Goal: Transaction & Acquisition: Purchase product/service

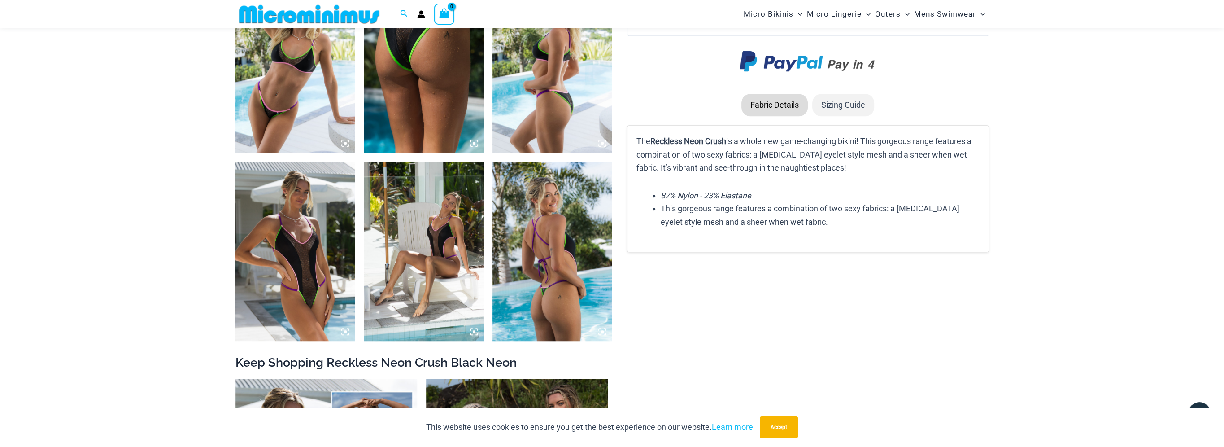
scroll to position [1248, 0]
click at [297, 286] on img at bounding box center [296, 250] width 120 height 179
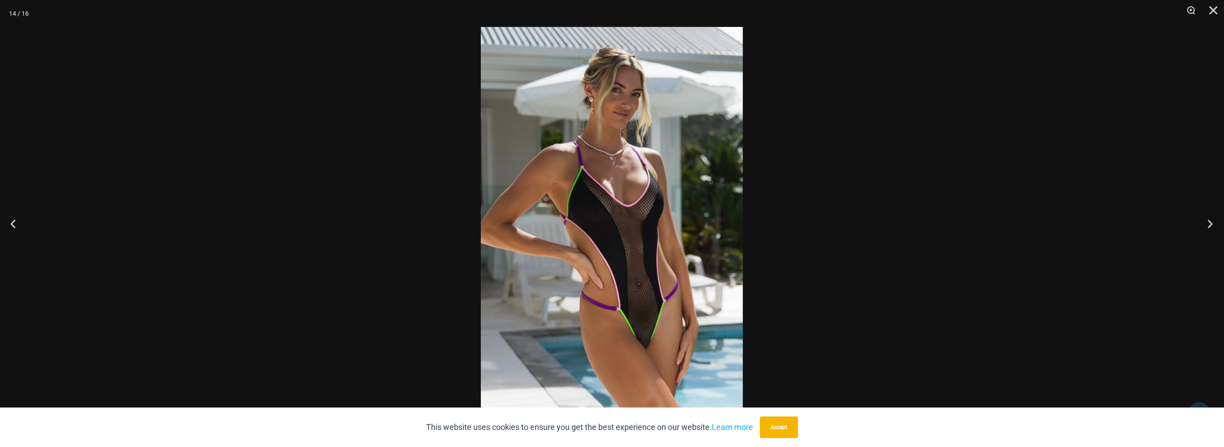
click at [1208, 220] on button "Next" at bounding box center [1208, 223] width 34 height 45
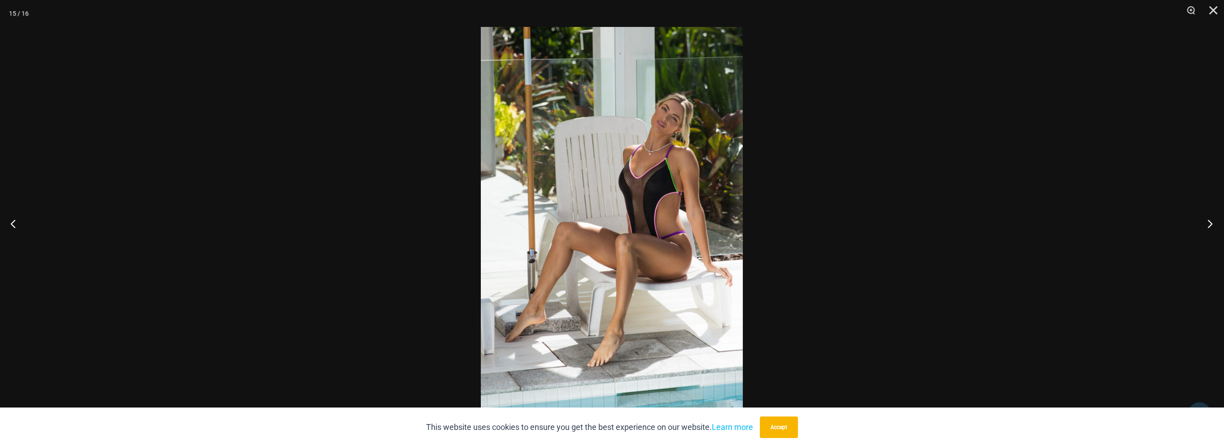
click at [1208, 220] on button "Next" at bounding box center [1208, 223] width 34 height 45
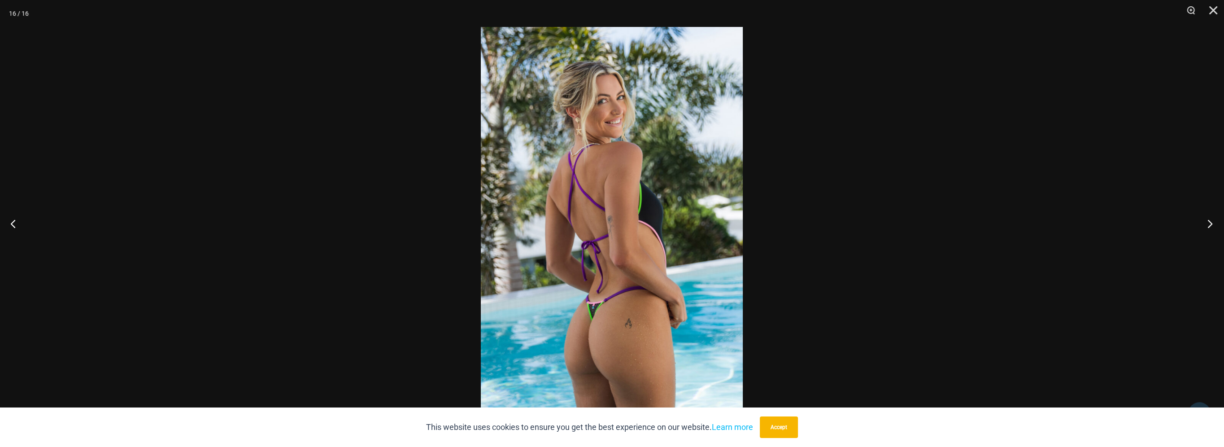
click at [1208, 220] on button "Next" at bounding box center [1208, 223] width 34 height 45
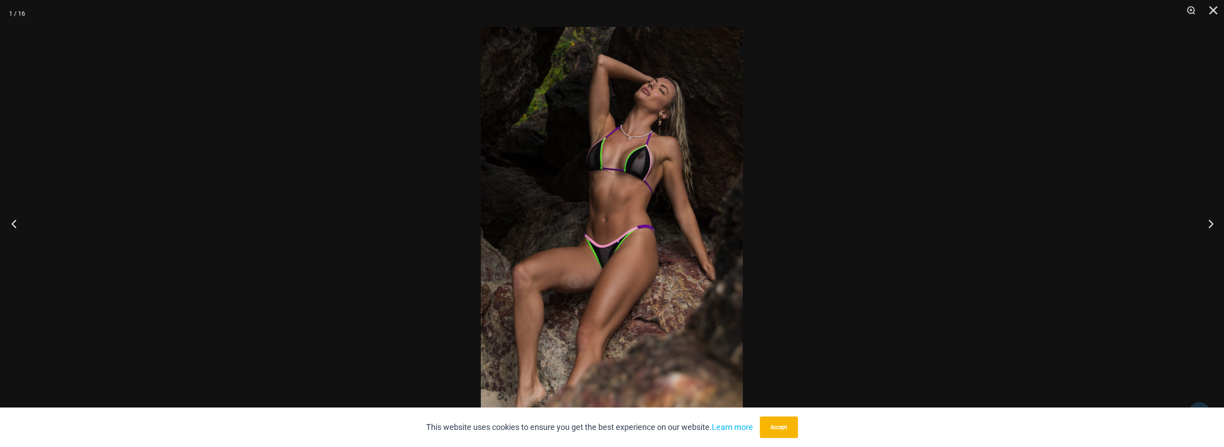
click at [17, 221] on button "Previous" at bounding box center [17, 223] width 34 height 45
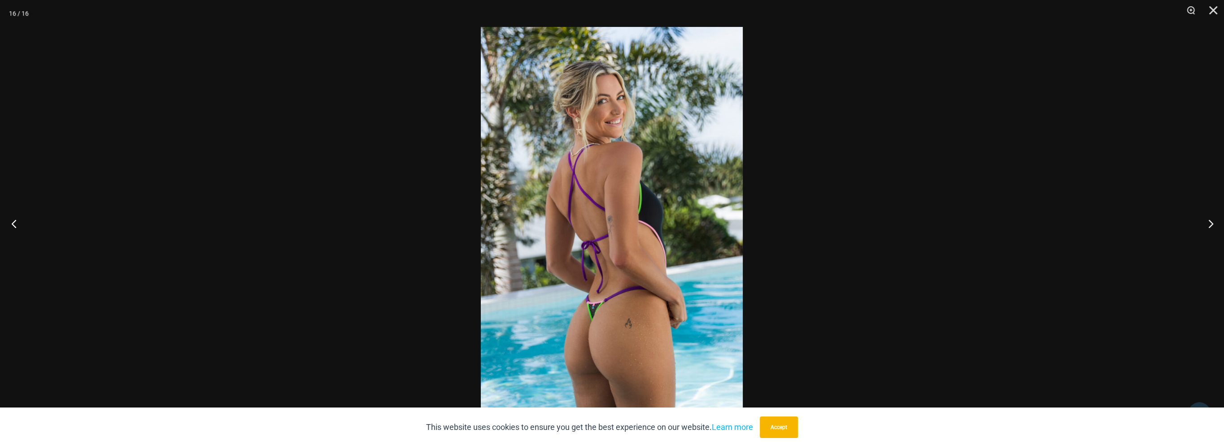
click at [17, 221] on button "Previous" at bounding box center [17, 223] width 34 height 45
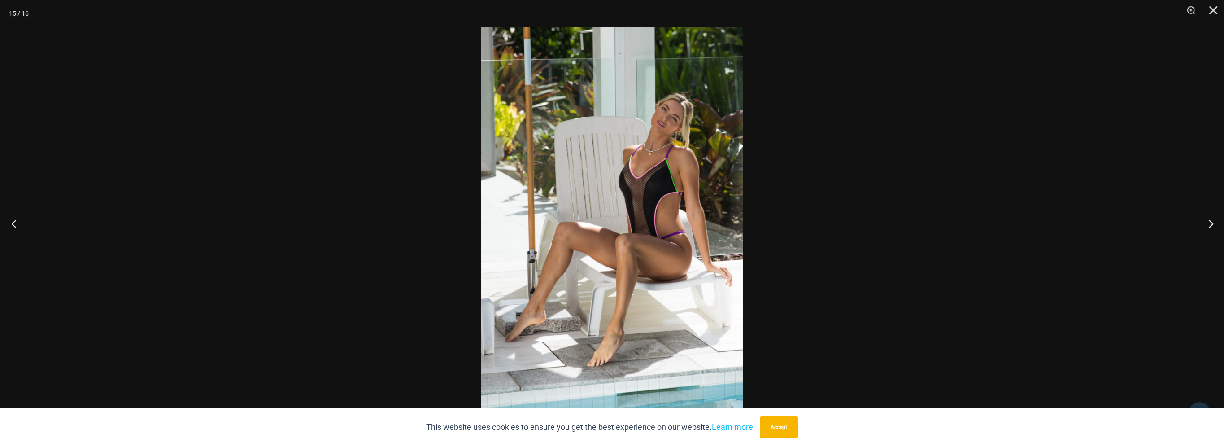
click at [17, 221] on button "Previous" at bounding box center [17, 223] width 34 height 45
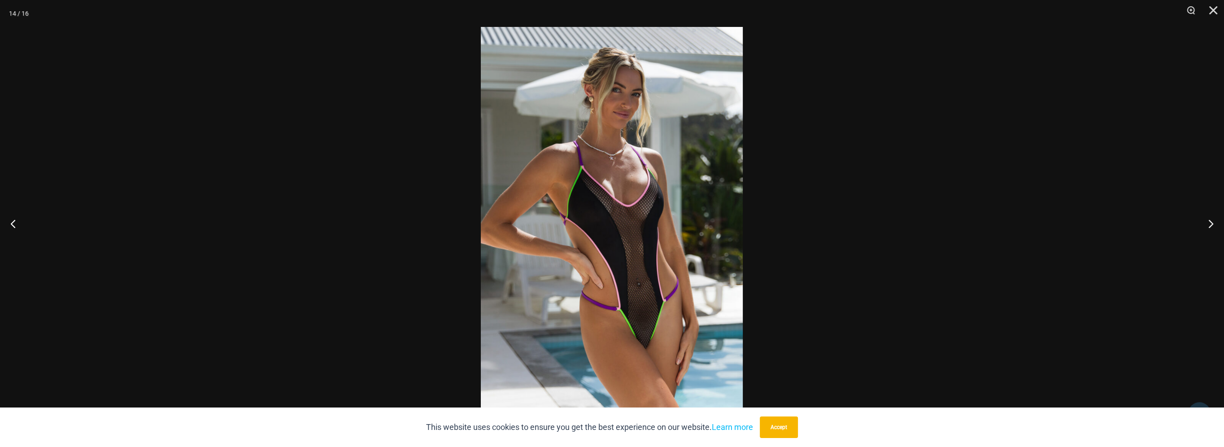
click at [636, 303] on img at bounding box center [612, 223] width 262 height 393
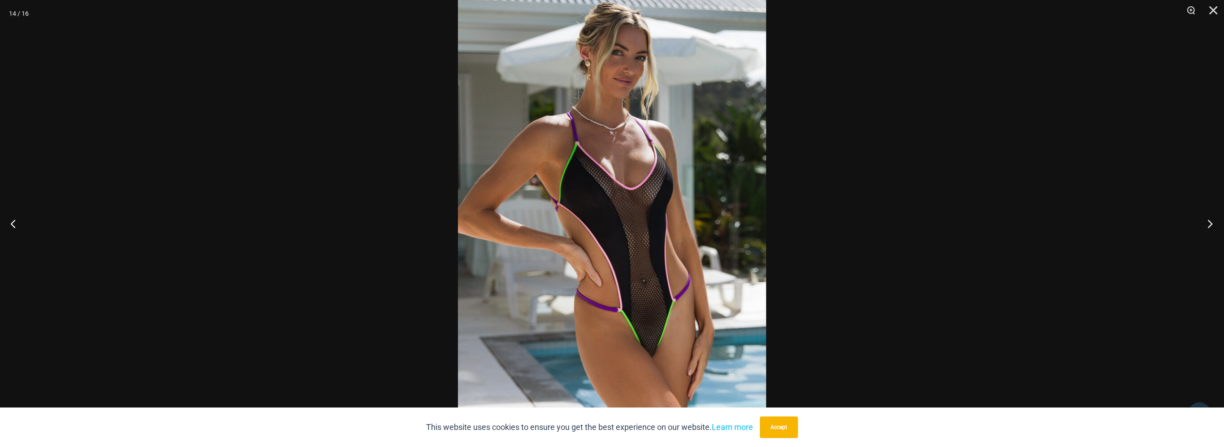
click at [1210, 222] on button "Next" at bounding box center [1208, 223] width 34 height 45
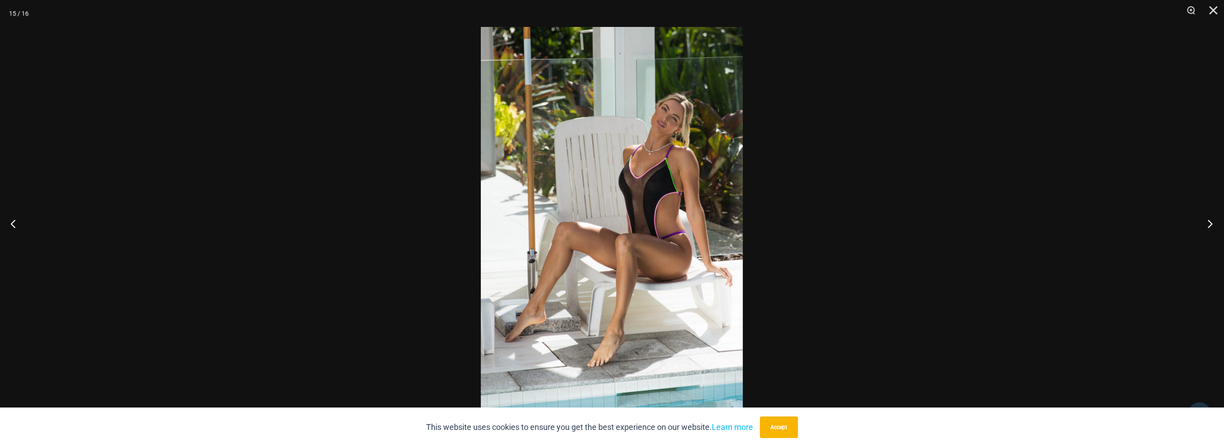
click at [1210, 222] on button "Next" at bounding box center [1208, 223] width 34 height 45
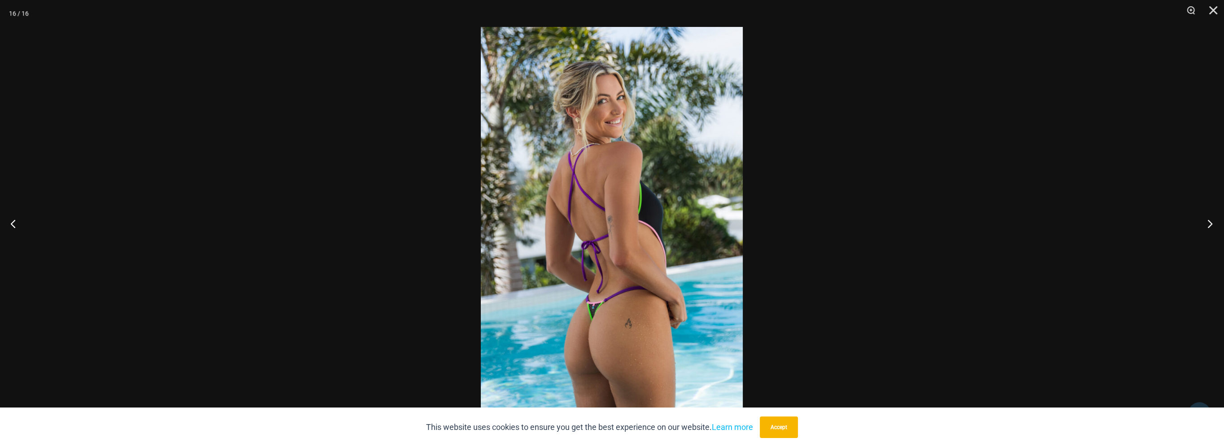
click at [1210, 222] on button "Next" at bounding box center [1208, 223] width 34 height 45
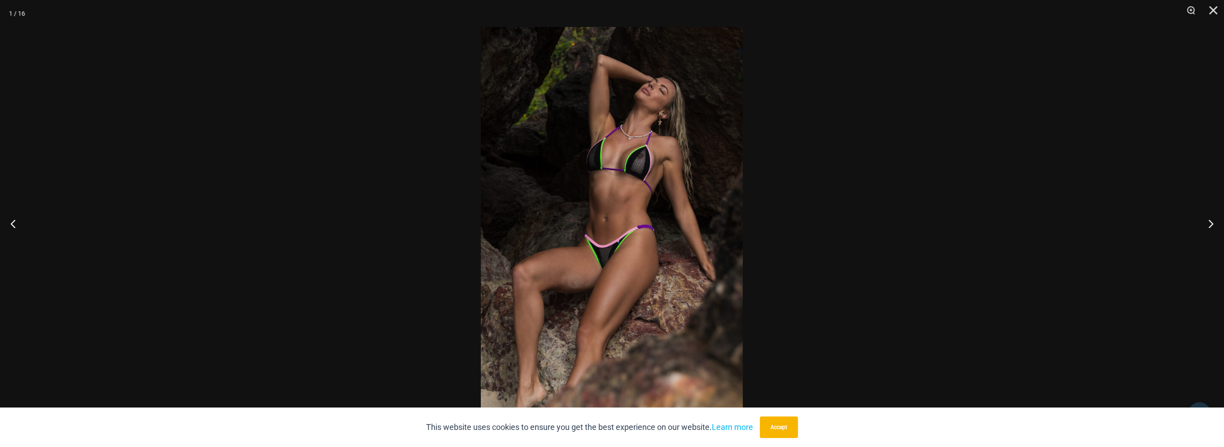
click at [670, 284] on img at bounding box center [612, 223] width 262 height 393
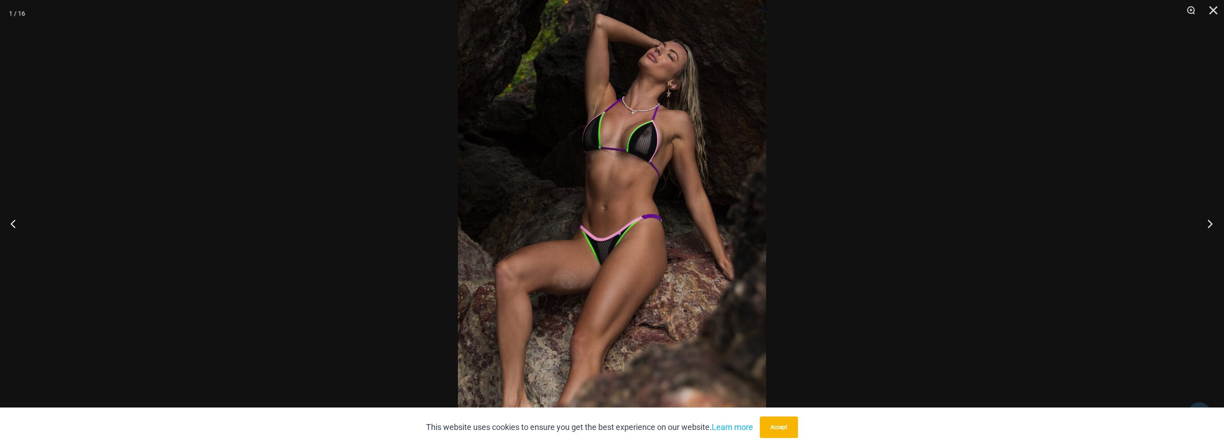
click at [1207, 225] on button "Next" at bounding box center [1208, 223] width 34 height 45
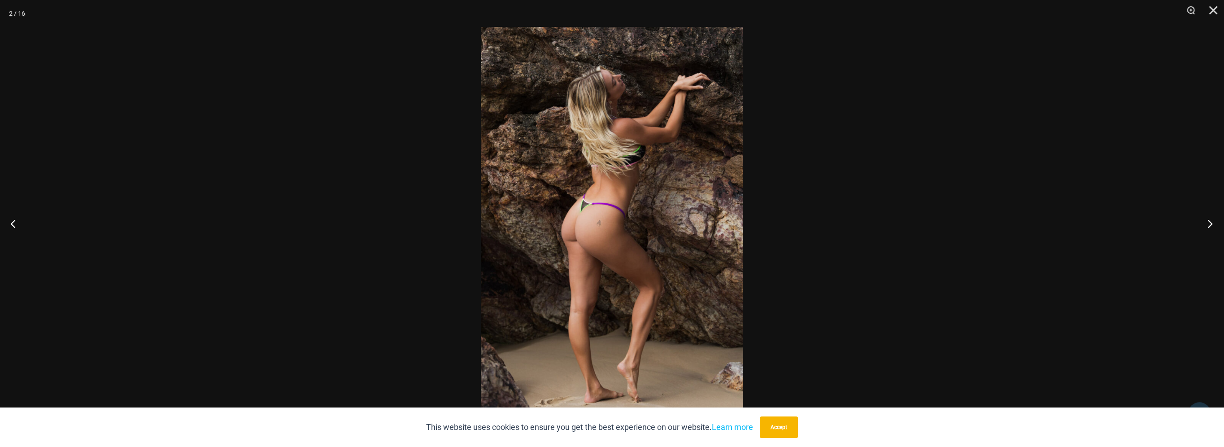
click at [1207, 225] on button "Next" at bounding box center [1208, 223] width 34 height 45
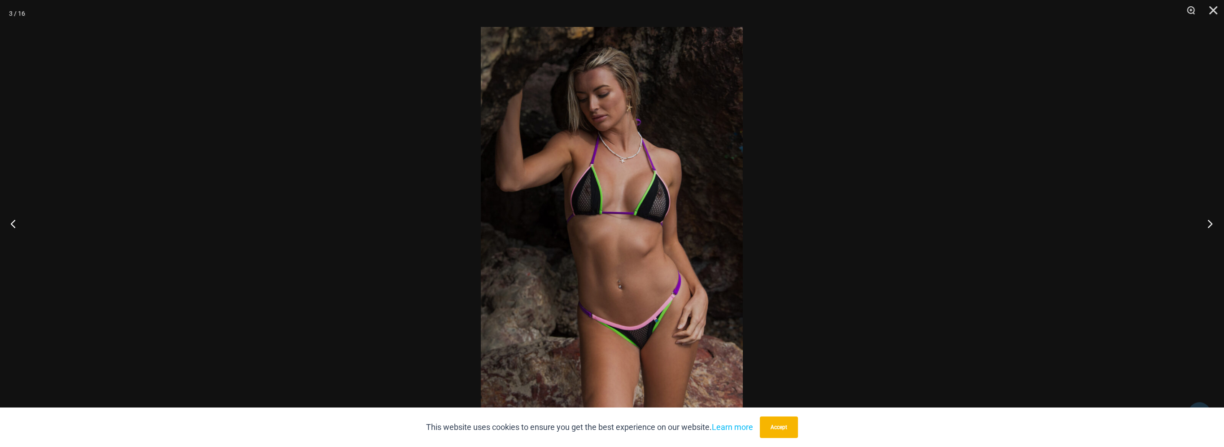
click at [1207, 225] on button "Next" at bounding box center [1208, 223] width 34 height 45
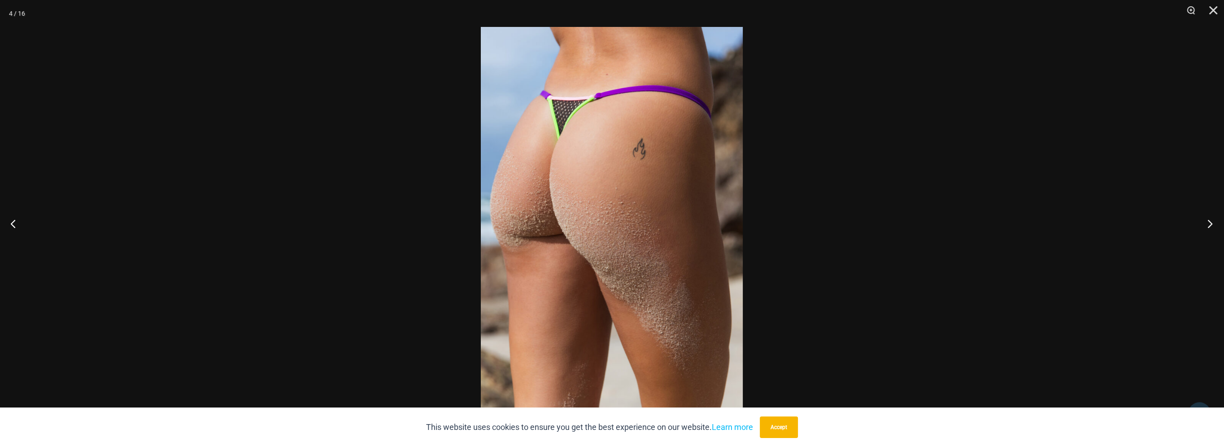
click at [1207, 225] on button "Next" at bounding box center [1208, 223] width 34 height 45
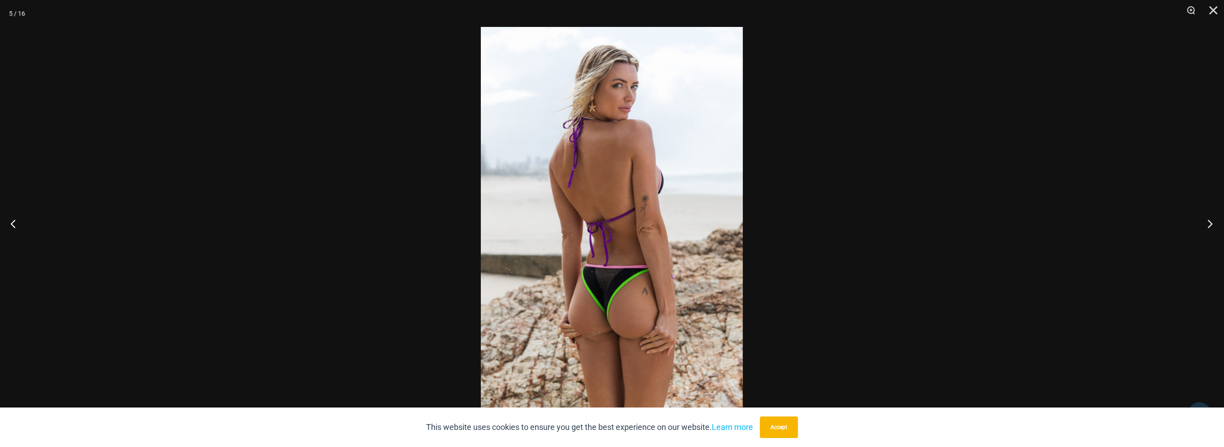
click at [1207, 225] on button "Next" at bounding box center [1208, 223] width 34 height 45
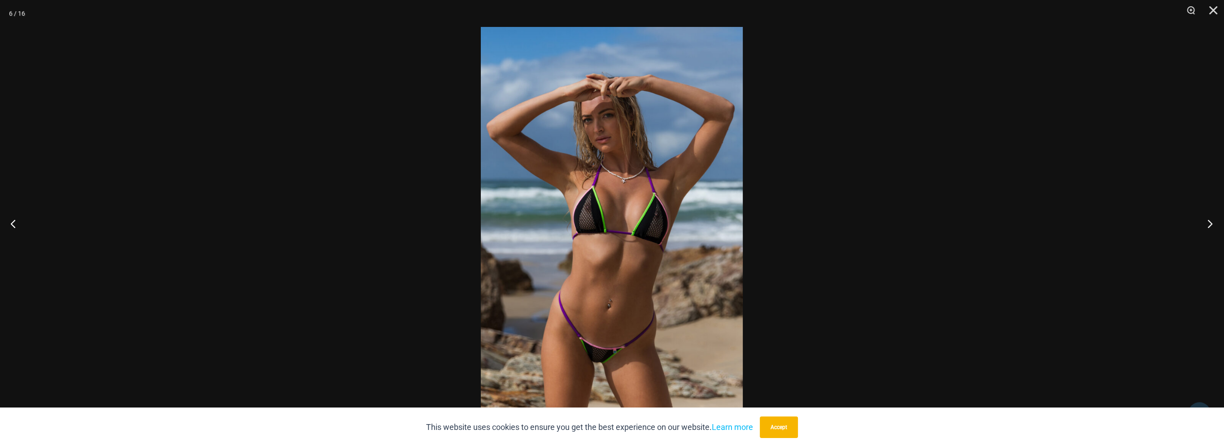
click at [1207, 225] on button "Next" at bounding box center [1208, 223] width 34 height 45
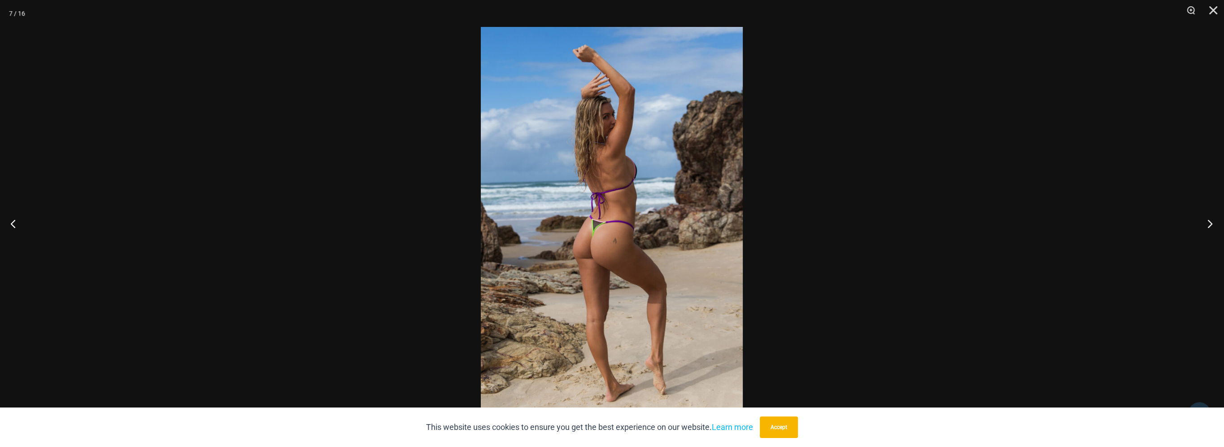
click at [1207, 225] on button "Next" at bounding box center [1208, 223] width 34 height 45
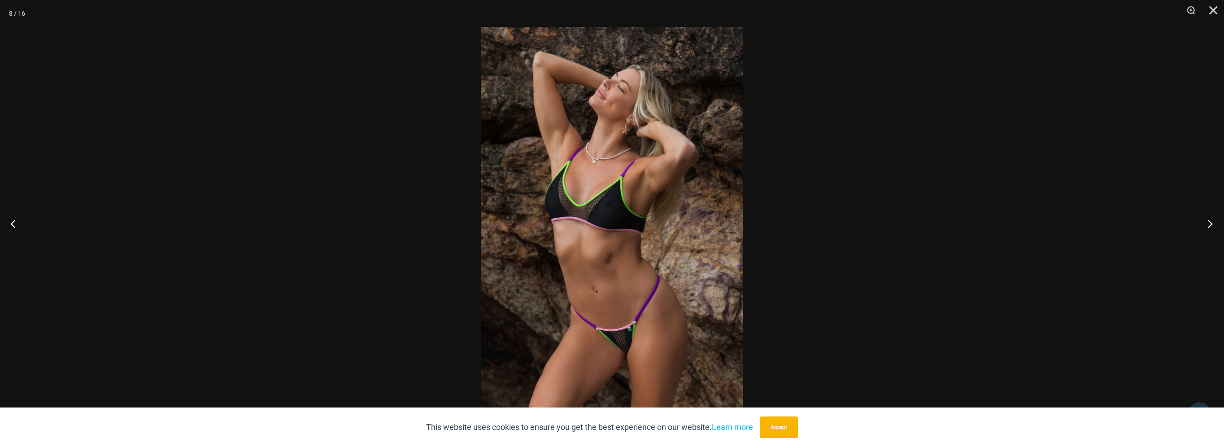
click at [1207, 225] on button "Next" at bounding box center [1208, 223] width 34 height 45
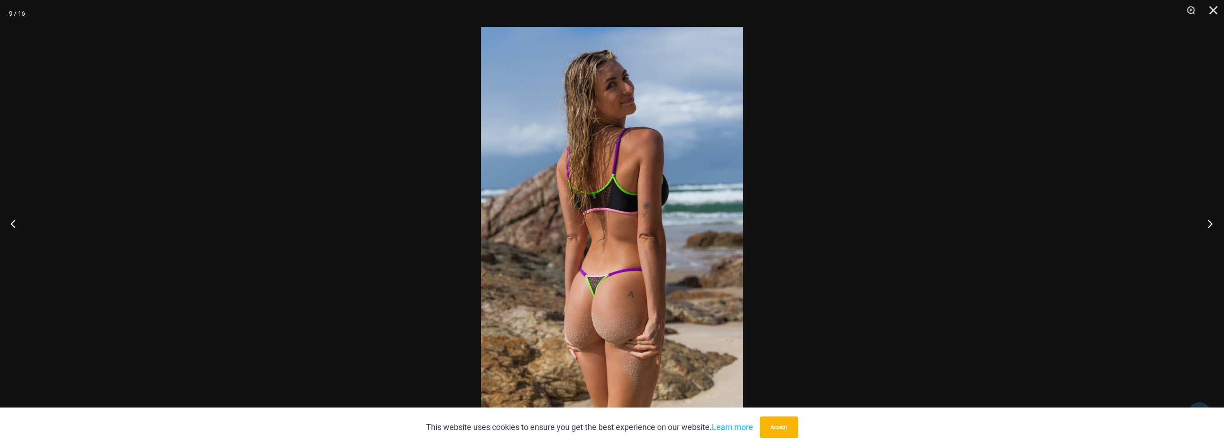
click at [1207, 225] on button "Next" at bounding box center [1208, 223] width 34 height 45
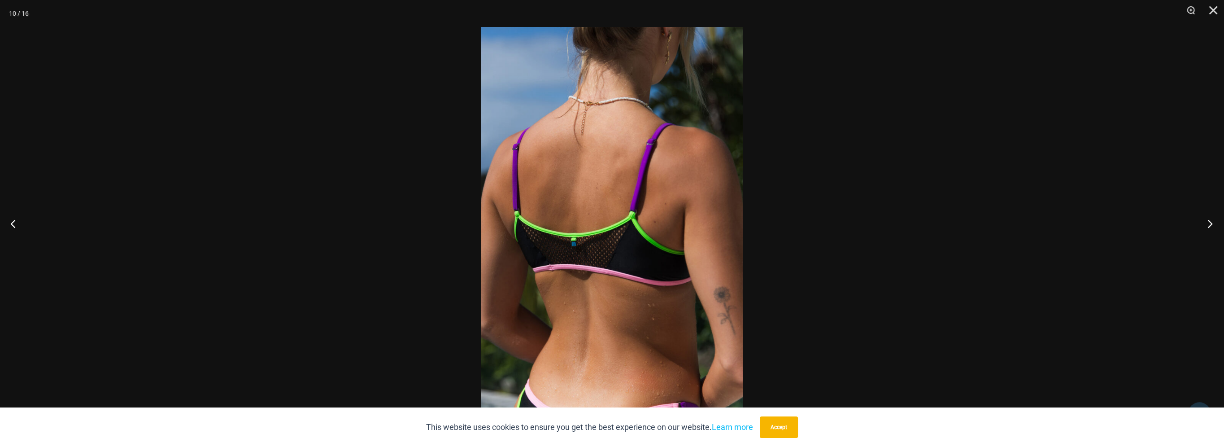
click at [1207, 225] on button "Next" at bounding box center [1208, 223] width 34 height 45
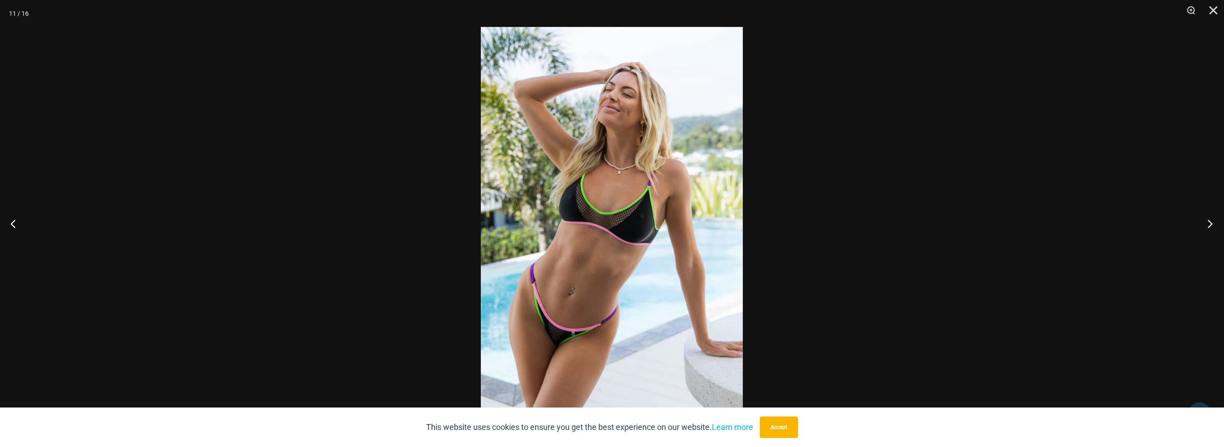
click at [1207, 225] on button "Next" at bounding box center [1208, 223] width 34 height 45
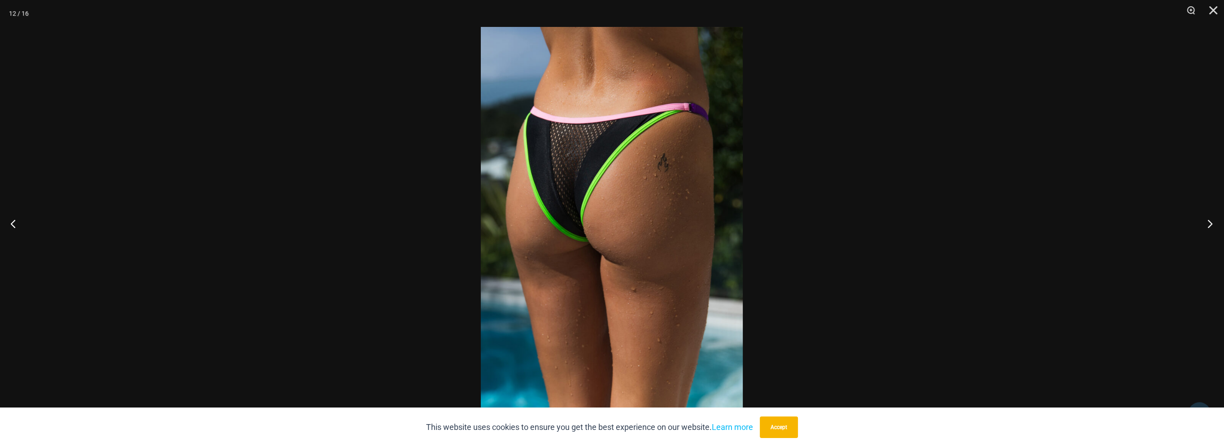
click at [1207, 225] on button "Next" at bounding box center [1208, 223] width 34 height 45
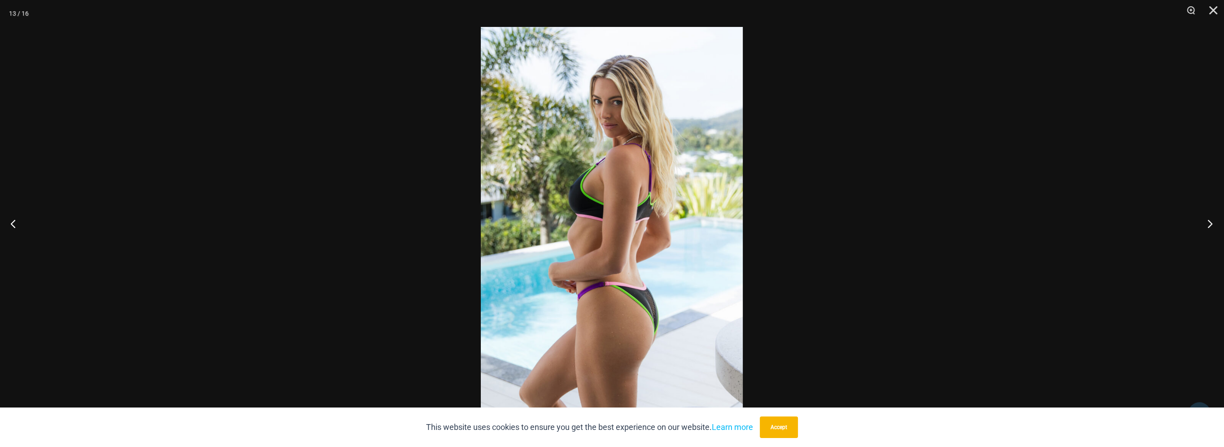
click at [1207, 225] on button "Next" at bounding box center [1208, 223] width 34 height 45
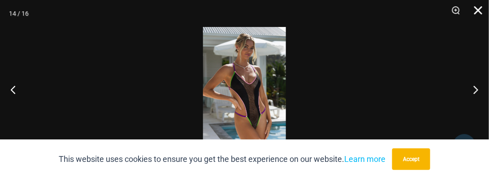
click at [377, 55] on div at bounding box center [244, 89] width 489 height 179
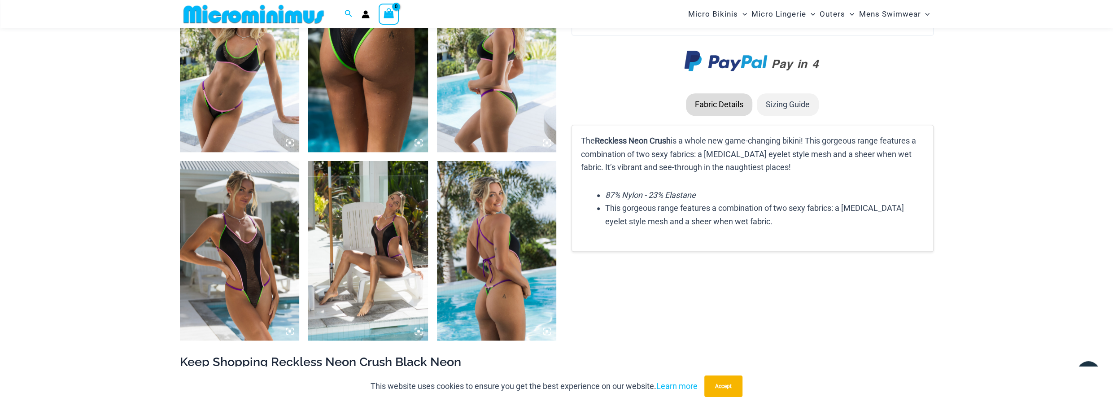
drag, startPoint x: 484, startPoint y: 0, endPoint x: 820, endPoint y: 299, distance: 449.9
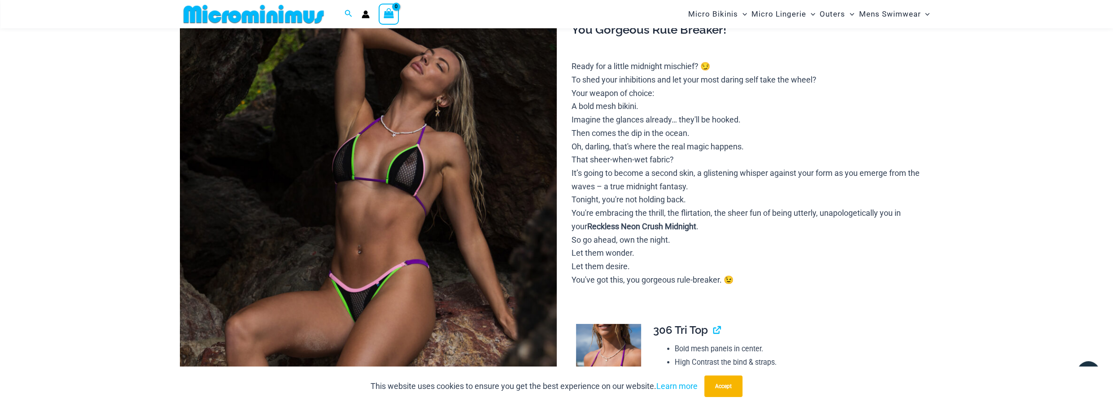
scroll to position [106, 0]
